Goal: Transaction & Acquisition: Purchase product/service

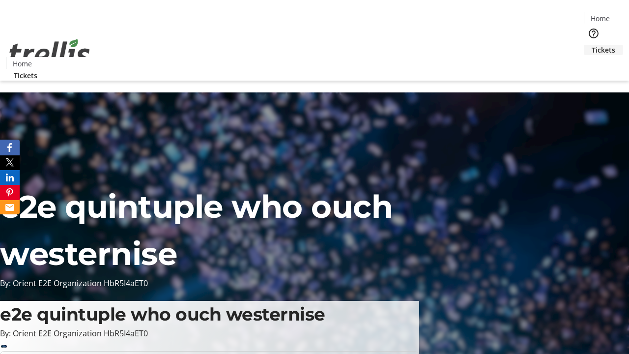
click at [591, 45] on span "Tickets" at bounding box center [603, 50] width 24 height 10
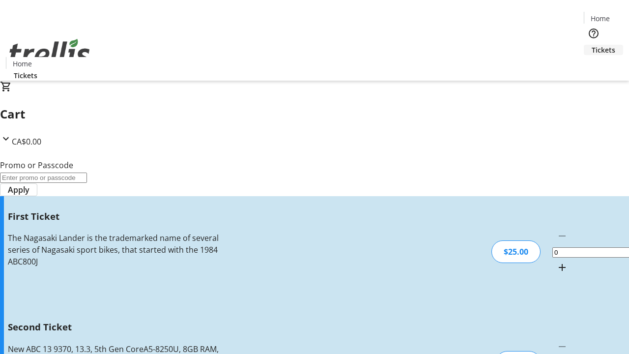
click at [556, 261] on mat-icon "Increment by one" at bounding box center [562, 267] width 12 height 12
type input "1"
type input "2"
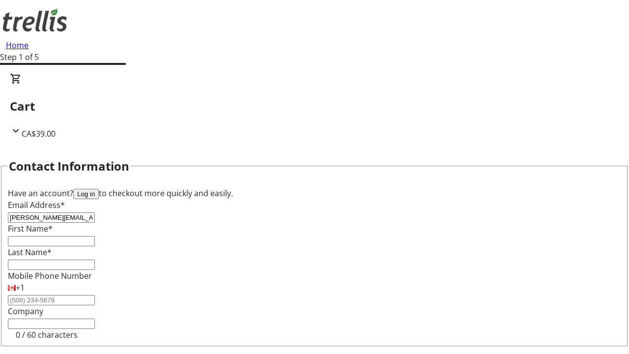
type input "[PERSON_NAME][EMAIL_ADDRESS][DOMAIN_NAME]"
type input "[PERSON_NAME]"
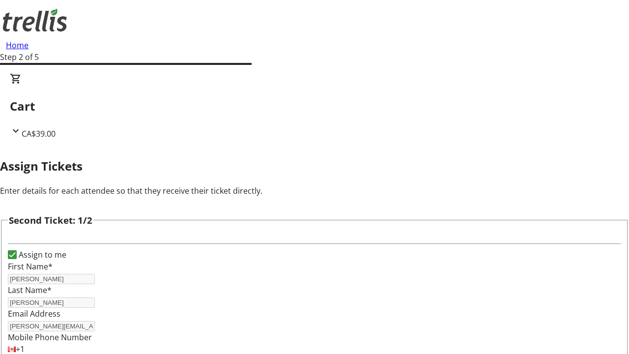
type input "[PERSON_NAME]"
type input "[PERSON_NAME][EMAIL_ADDRESS][DOMAIN_NAME]"
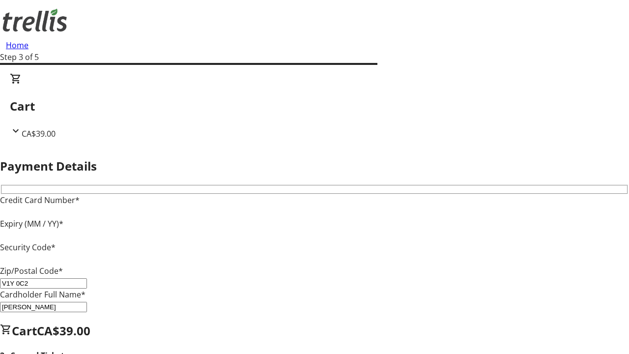
type input "V1Y 0C2"
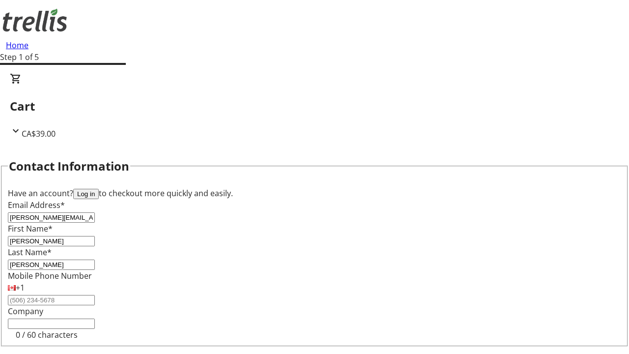
type input "[PERSON_NAME][EMAIL_ADDRESS][DOMAIN_NAME]"
type input "[PERSON_NAME]"
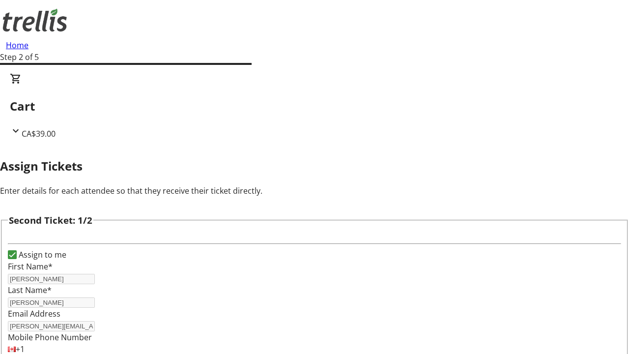
type input "Name"
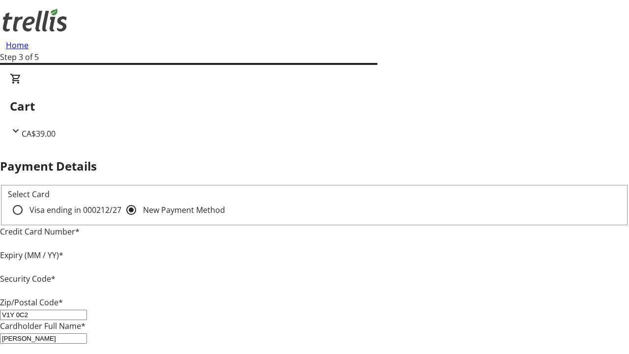
type input "V1Y 0C2"
